Goal: Task Accomplishment & Management: Manage account settings

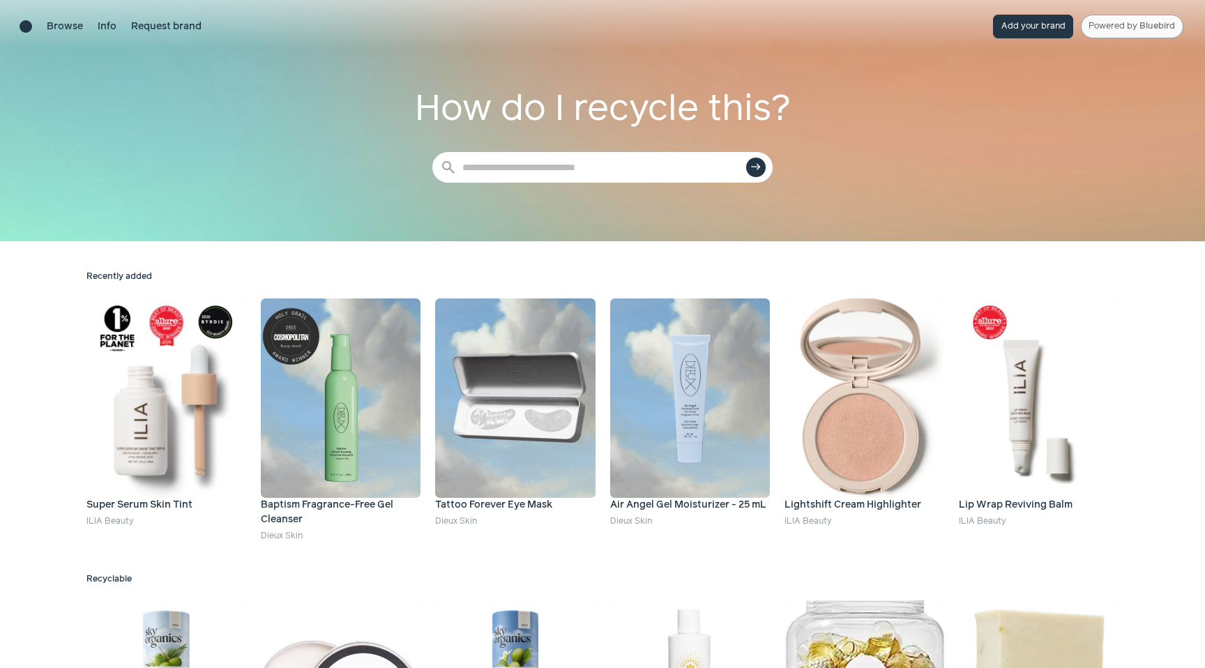
click at [1128, 29] on link "Powered by Bluebird" at bounding box center [1132, 27] width 103 height 24
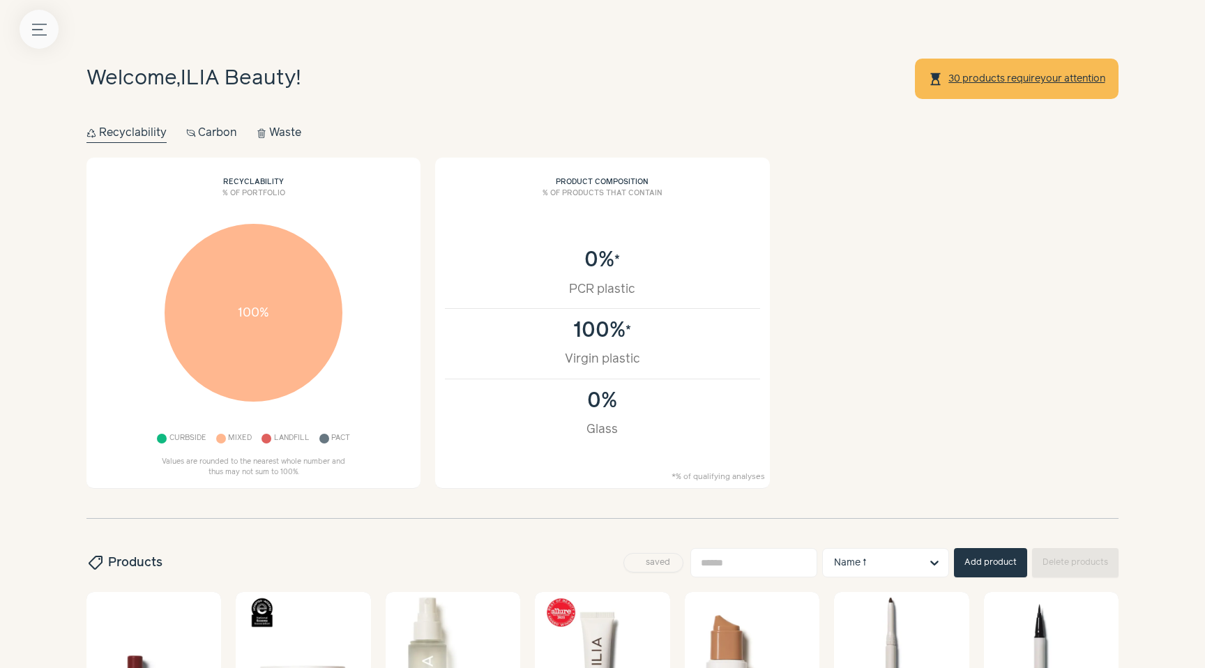
click at [28, 26] on button "Menu button" at bounding box center [39, 29] width 39 height 39
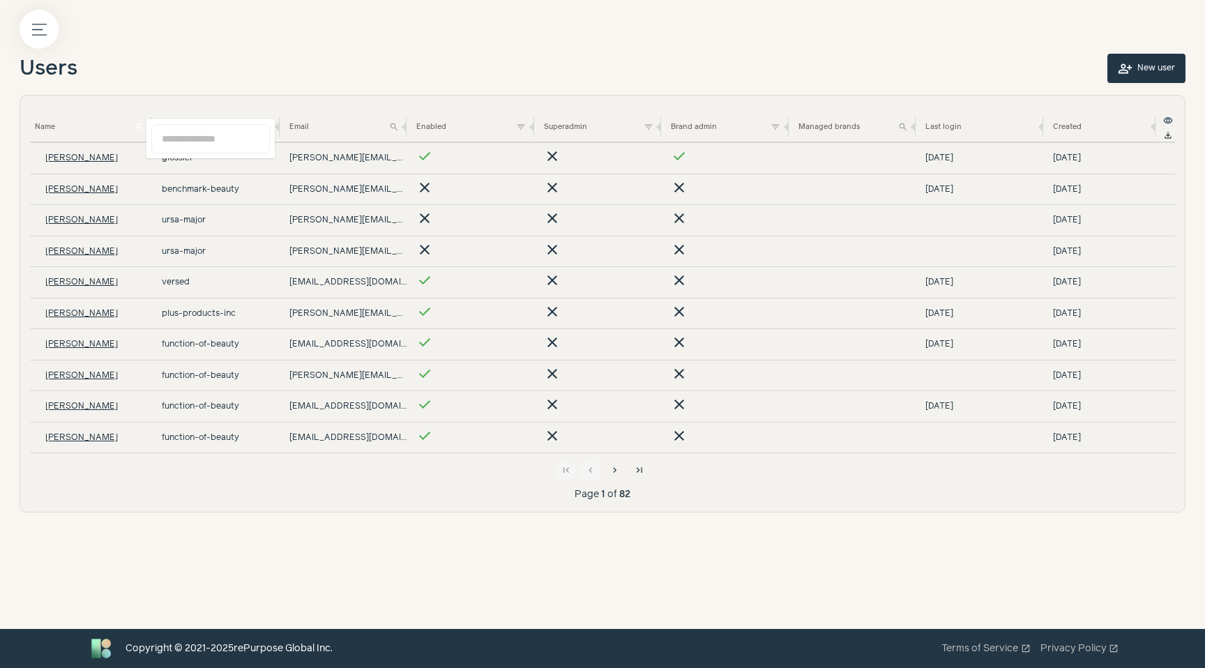
click at [134, 126] on button "search" at bounding box center [139, 126] width 15 height 15
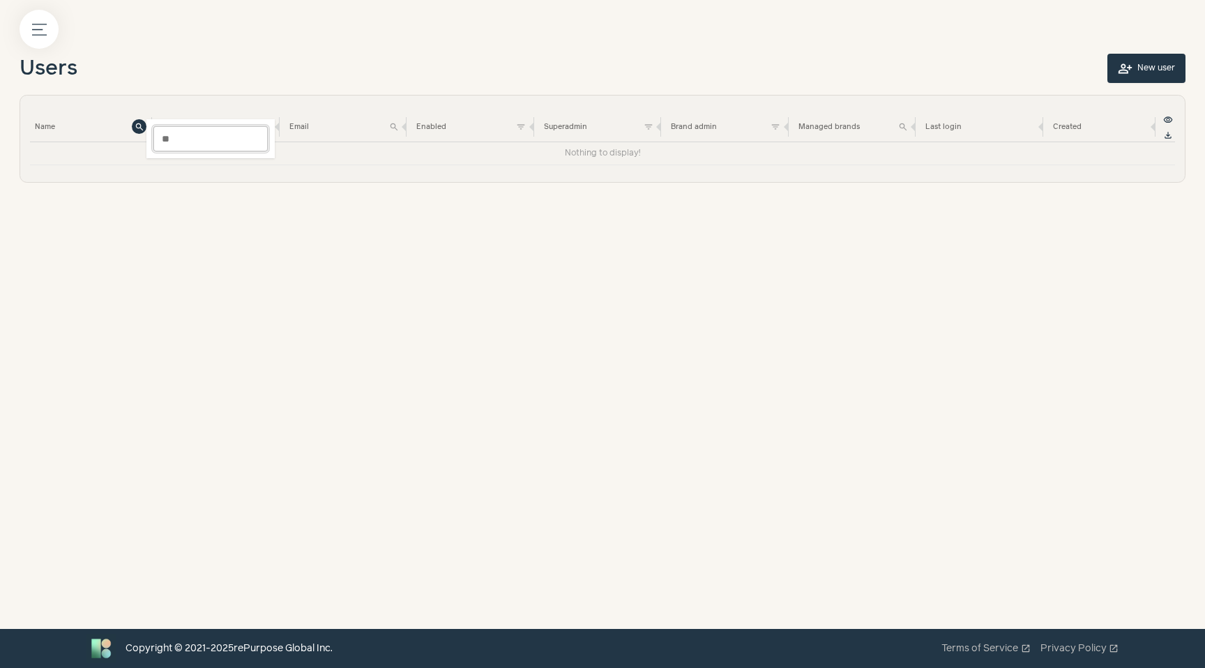
type input "*"
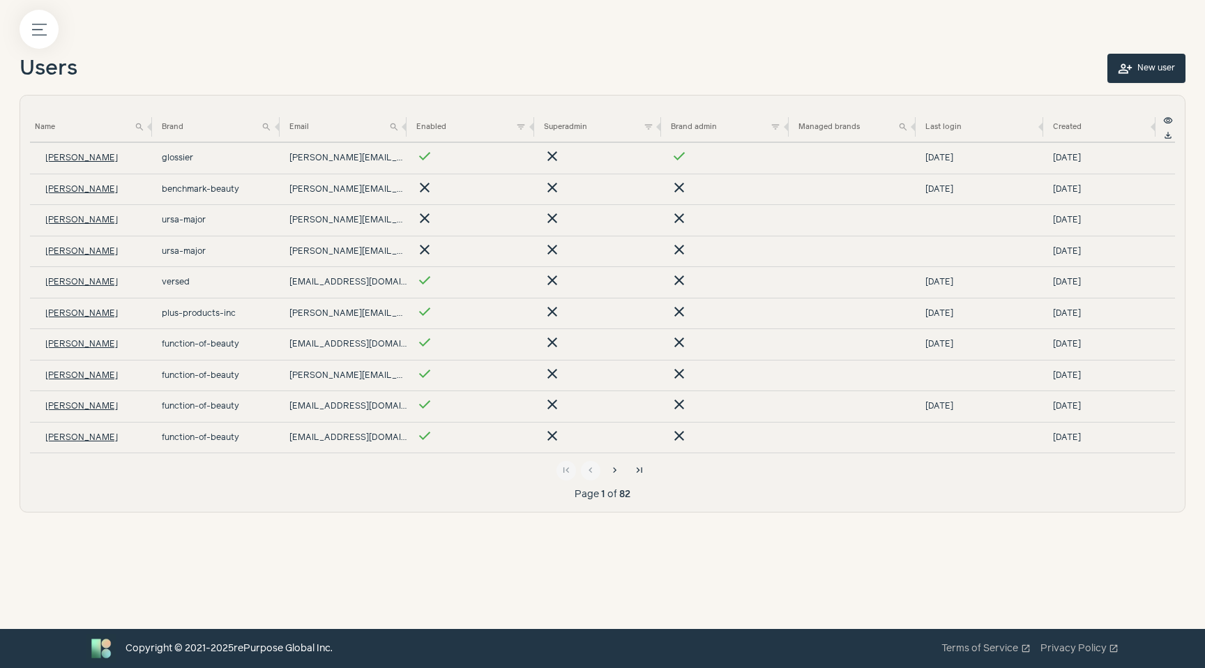
click at [1121, 57] on button "person_add New user" at bounding box center [1146, 68] width 78 height 29
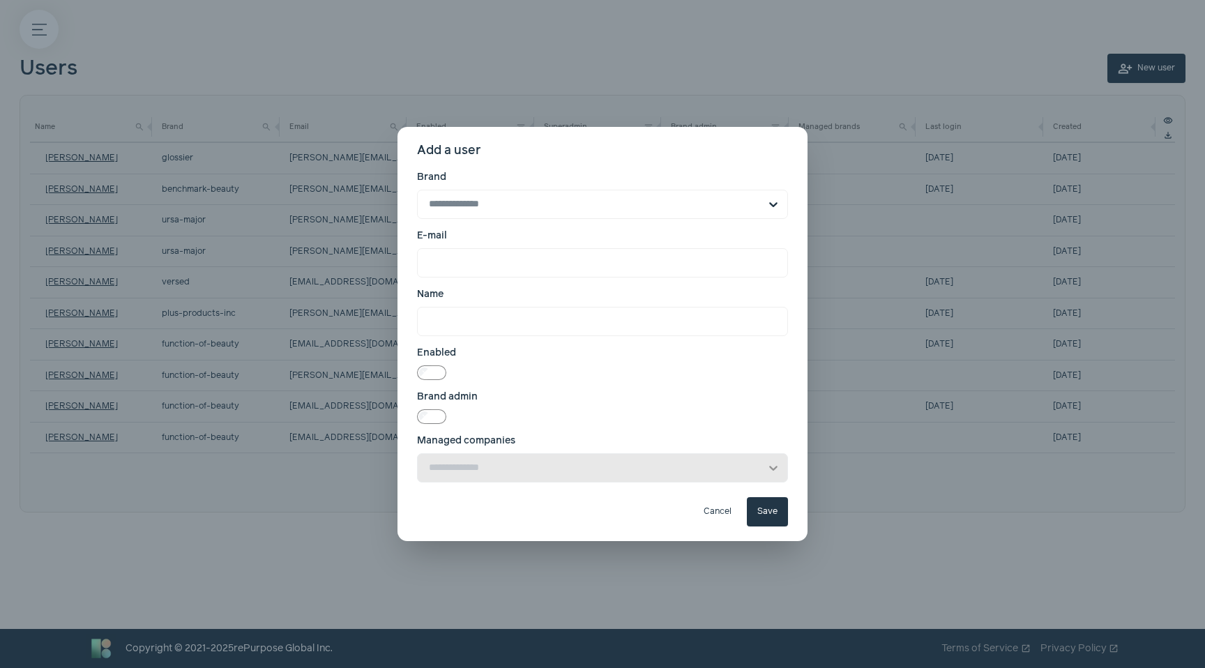
click at [788, 151] on span "close" at bounding box center [785, 149] width 11 height 11
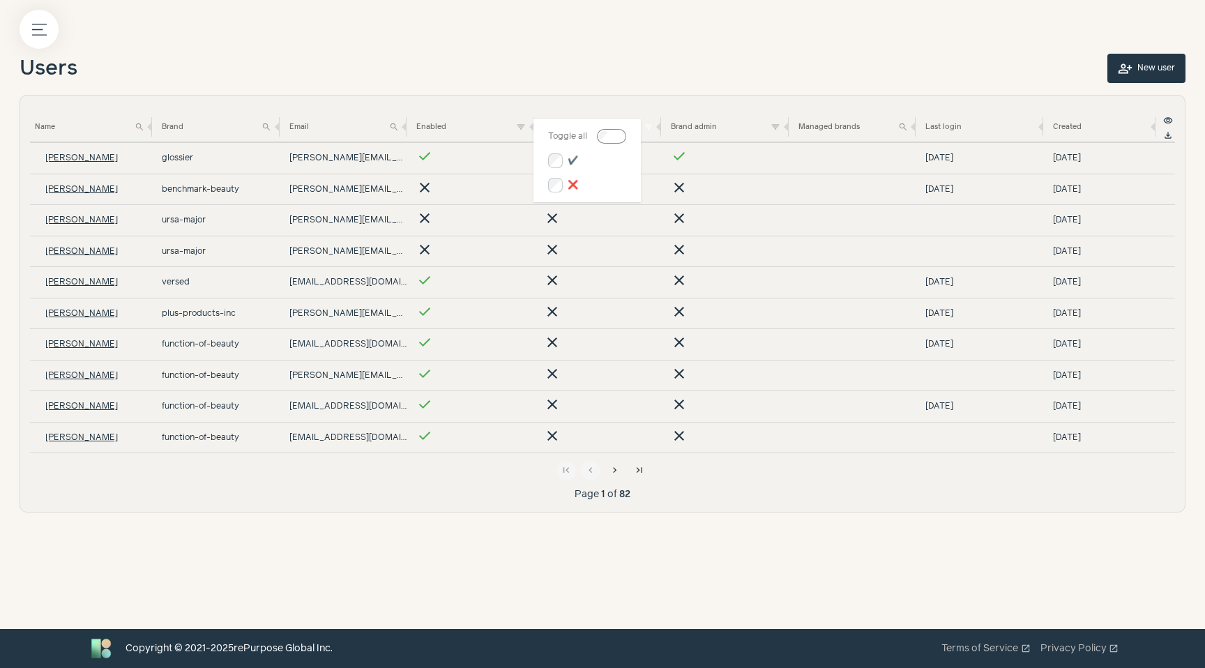
click at [649, 124] on span "filter_list" at bounding box center [649, 127] width 10 height 10
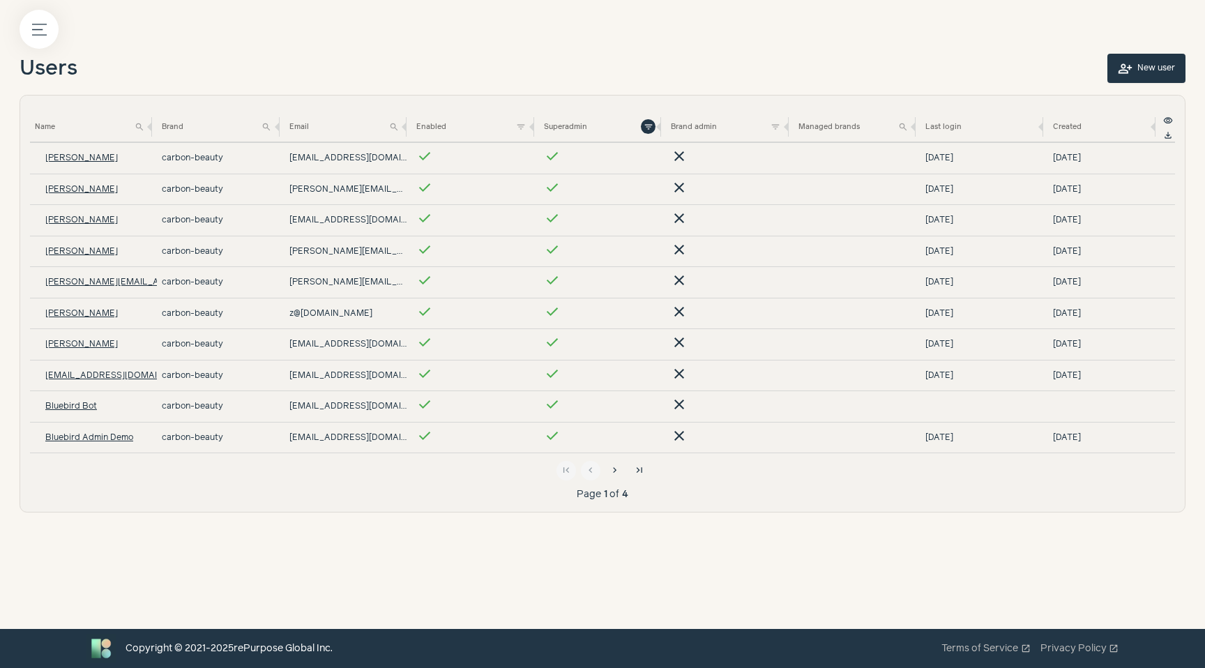
click at [606, 54] on div "Users person_add New user" at bounding box center [603, 74] width 1166 height 41
click at [615, 469] on span "chevron_right" at bounding box center [614, 470] width 11 height 11
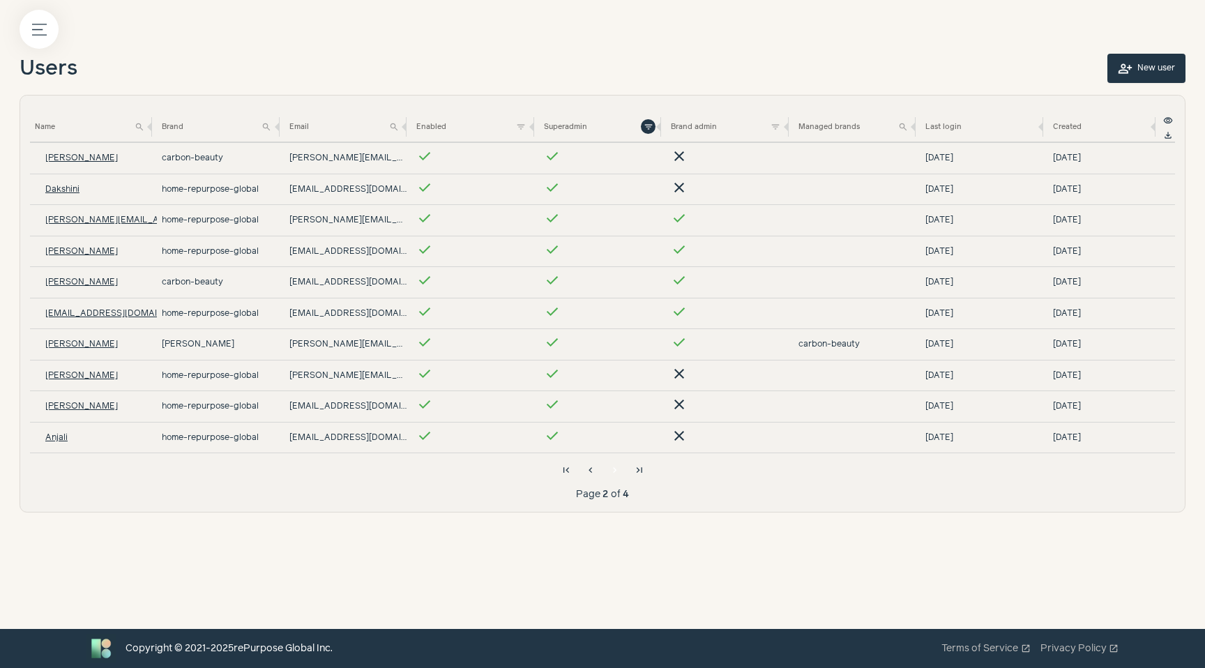
click at [616, 472] on span "chevron_right" at bounding box center [614, 470] width 11 height 11
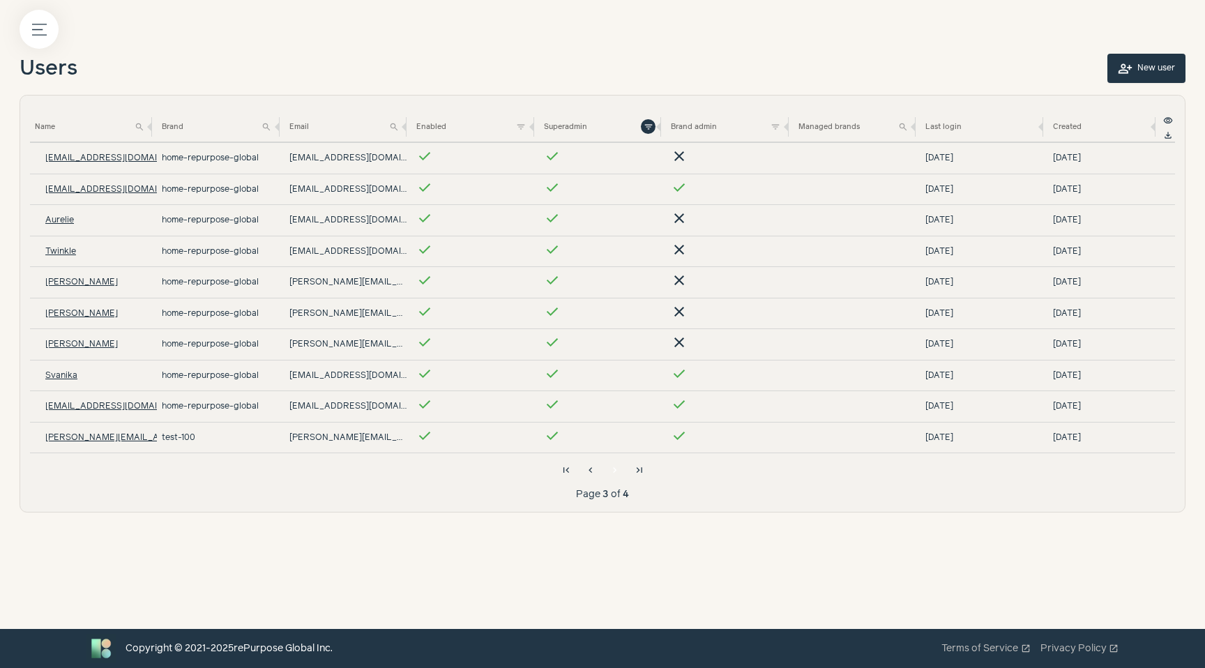
click at [613, 470] on span "chevron_right" at bounding box center [614, 470] width 11 height 11
